Goal: Browse casually

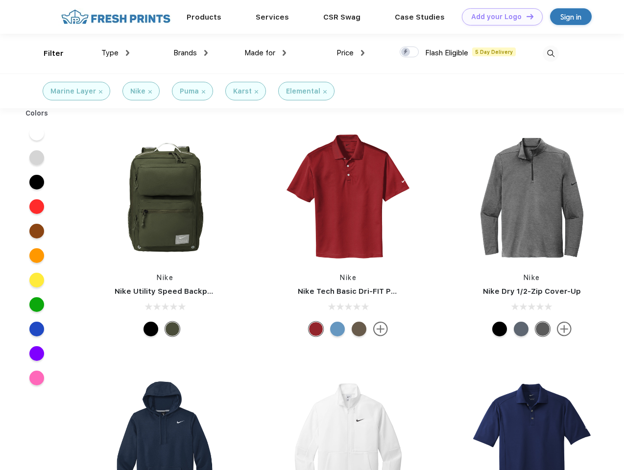
click at [498, 17] on link "Add your Logo Design Tool" at bounding box center [502, 16] width 81 height 17
click at [0, 0] on div "Design Tool" at bounding box center [0, 0] width 0 height 0
click at [525, 16] on link "Add your Logo Design Tool" at bounding box center [502, 16] width 81 height 17
click at [47, 53] on div "Filter" at bounding box center [54, 53] width 20 height 11
click at [116, 53] on span "Type" at bounding box center [109, 52] width 17 height 9
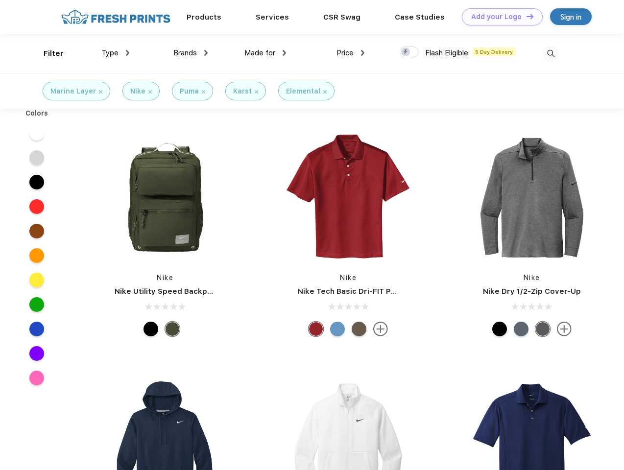
click at [190, 53] on span "Brands" at bounding box center [184, 52] width 23 height 9
click at [265, 53] on span "Made for" at bounding box center [259, 52] width 31 height 9
click at [350, 53] on span "Price" at bounding box center [344, 52] width 17 height 9
click at [409, 52] on div at bounding box center [408, 52] width 19 height 11
click at [406, 52] on input "checkbox" at bounding box center [402, 49] width 6 height 6
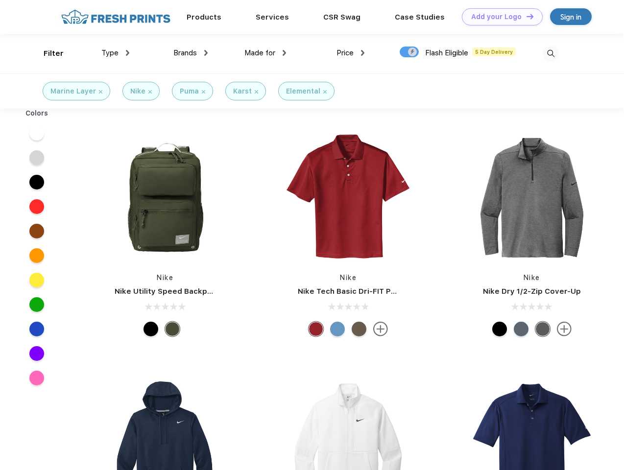
click at [550, 53] on img at bounding box center [550, 54] width 16 height 16
